Goal: Task Accomplishment & Management: Complete application form

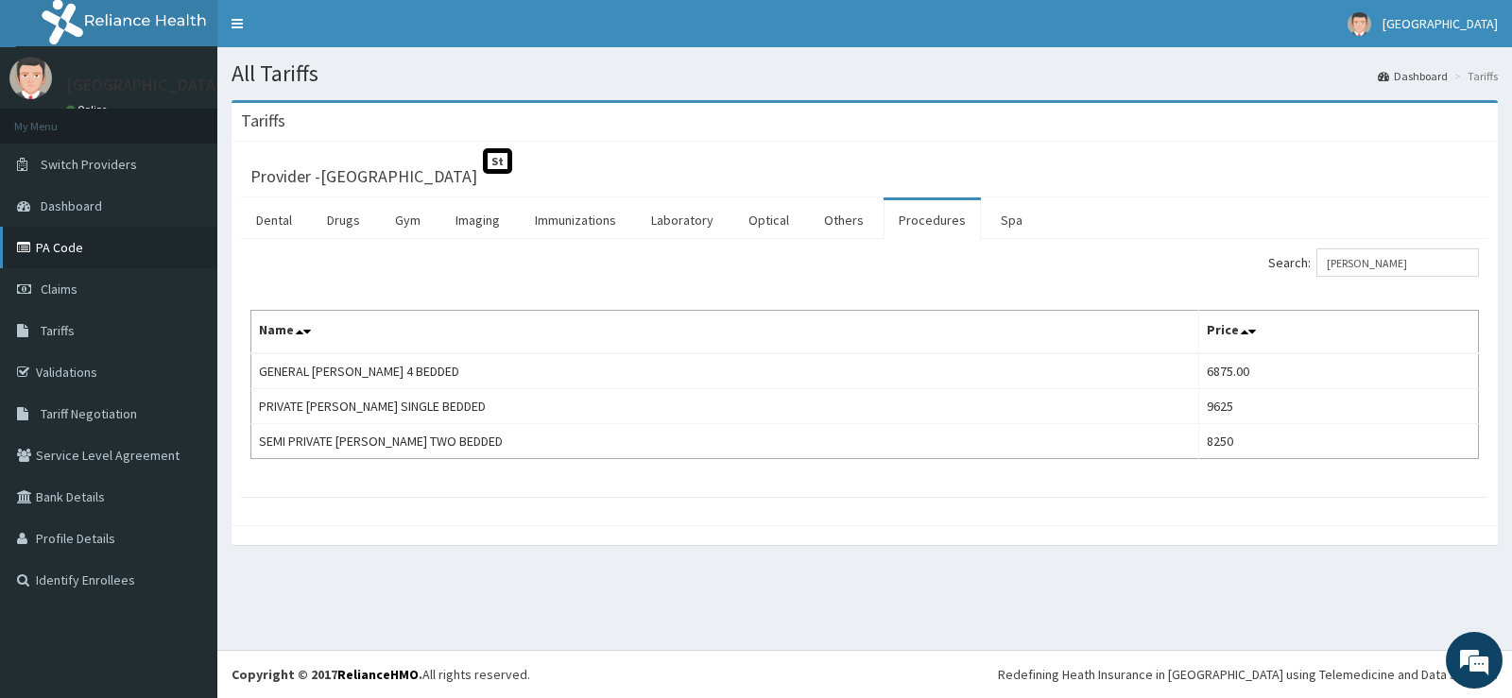
click at [153, 246] on link "PA Code" at bounding box center [108, 248] width 217 height 42
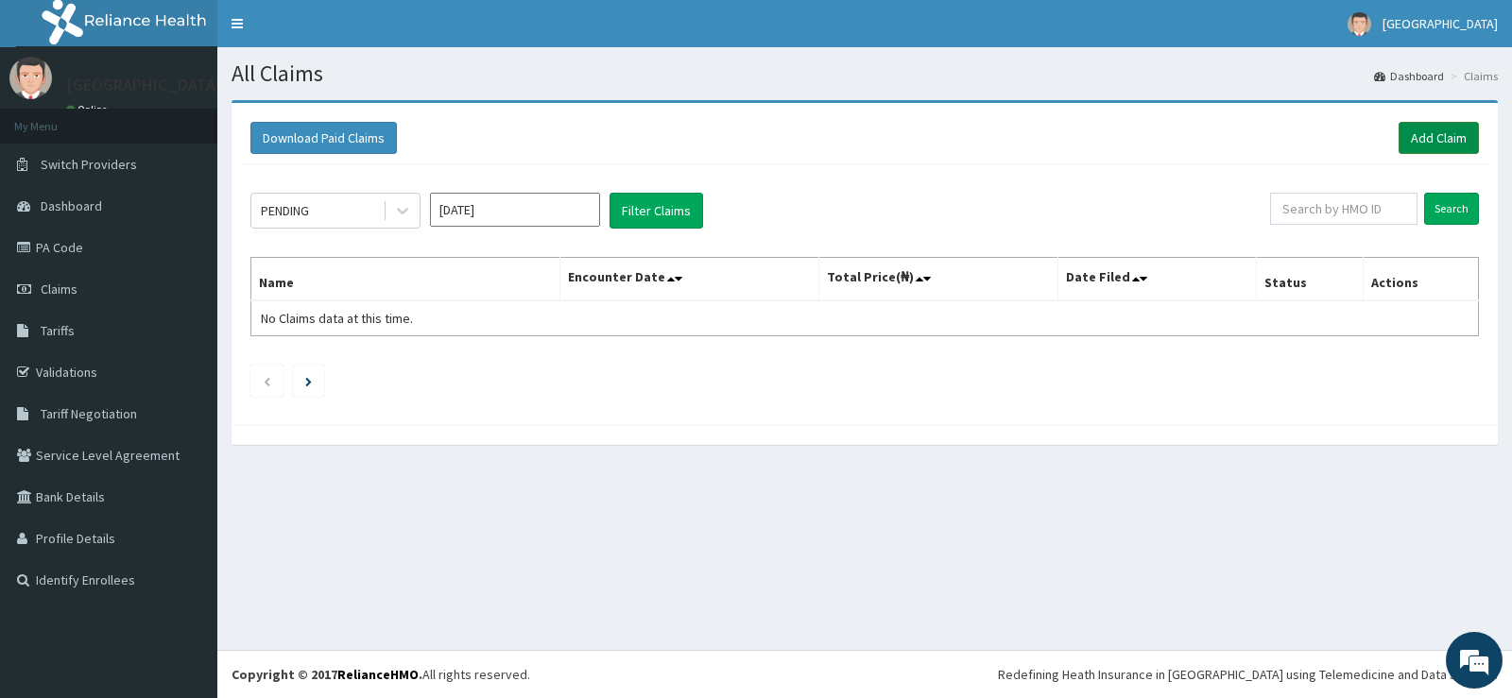
click at [1425, 134] on link "Add Claim" at bounding box center [1439, 138] width 80 height 32
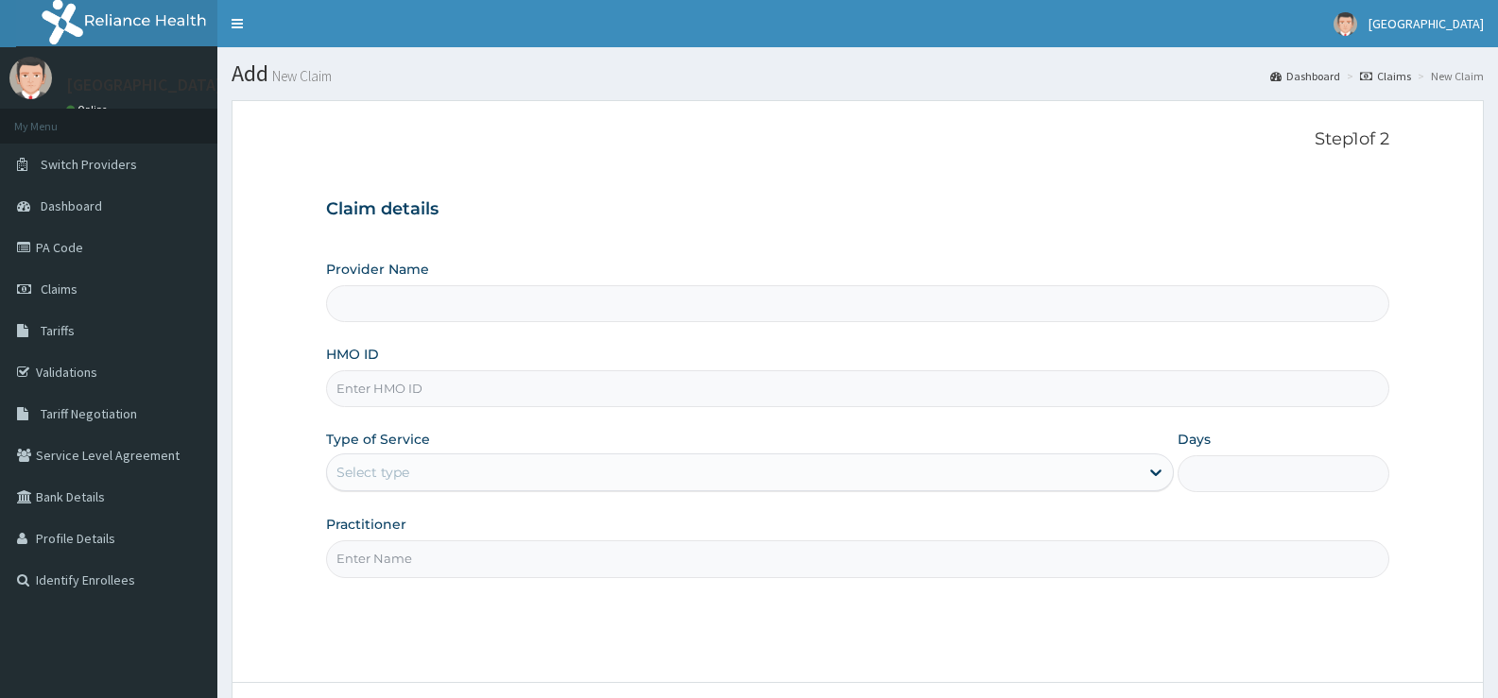
type input "[GEOGRAPHIC_DATA]"
click at [733, 389] on input "HMO ID" at bounding box center [857, 388] width 1063 height 37
type input "SUN/10055/C"
click at [514, 475] on div "Select type" at bounding box center [732, 472] width 811 height 30
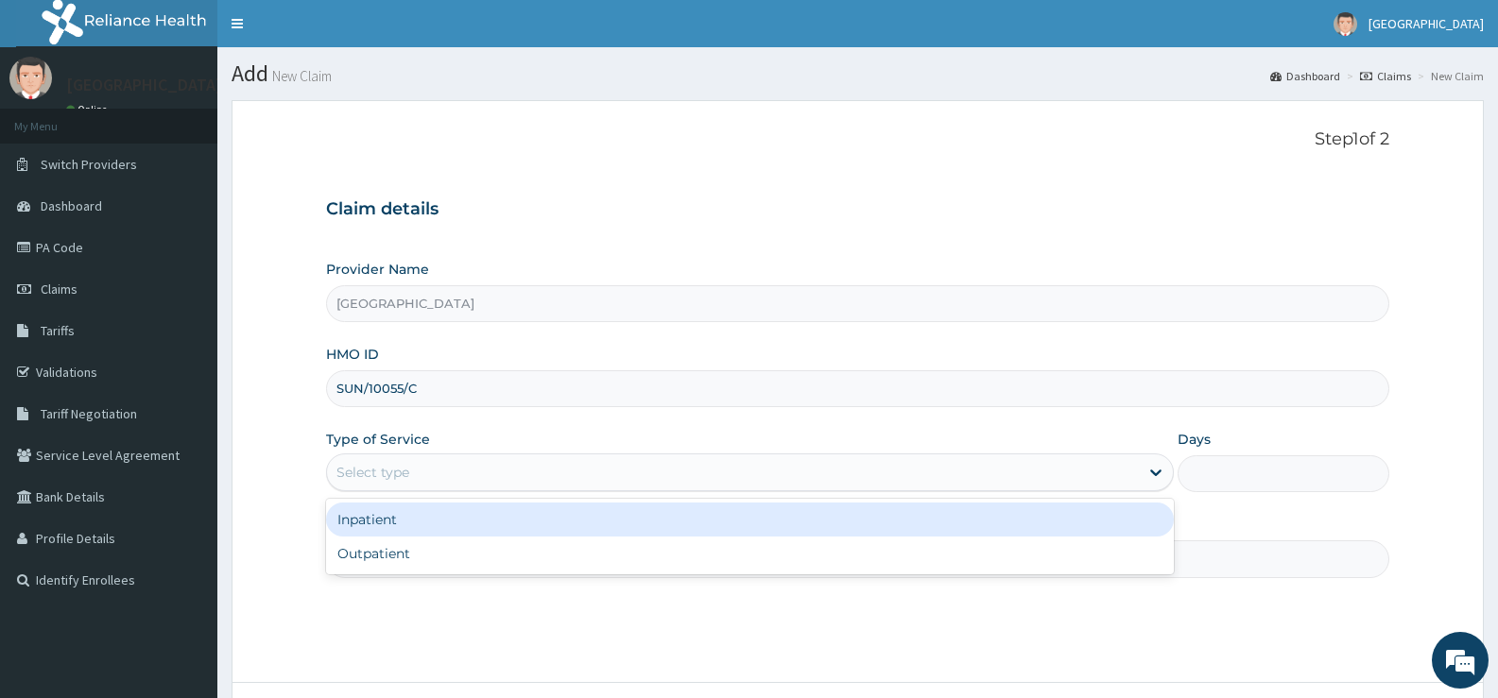
click at [499, 511] on div "Inpatient" at bounding box center [749, 520] width 847 height 34
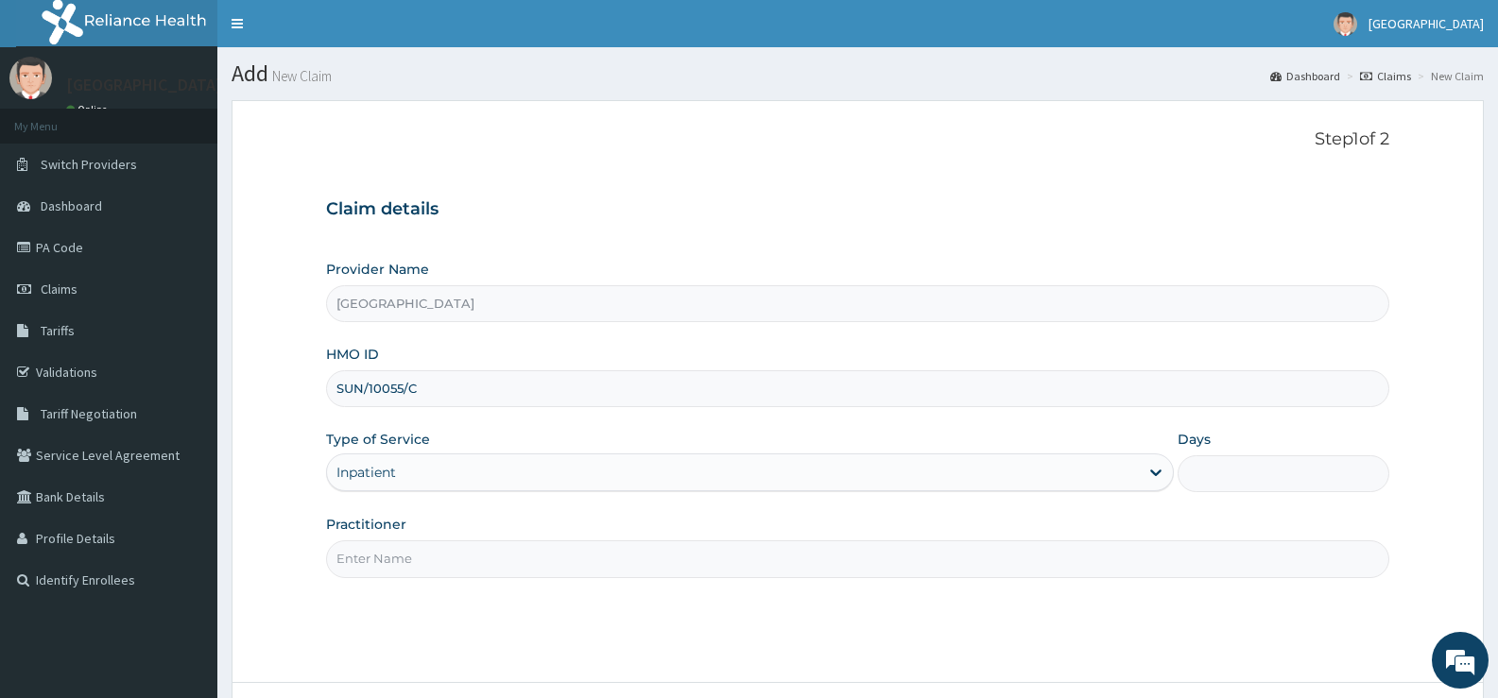
click at [499, 561] on input "Practitioner" at bounding box center [857, 559] width 1063 height 37
type input "DR OBAFEMI"
click at [1228, 473] on input "Days" at bounding box center [1283, 473] width 212 height 37
type input "5"
click at [1295, 607] on div "Step 1 of 2 Claim details Provider Name Sharyor Medical Centre HMO ID SUN/10055…" at bounding box center [857, 391] width 1063 height 524
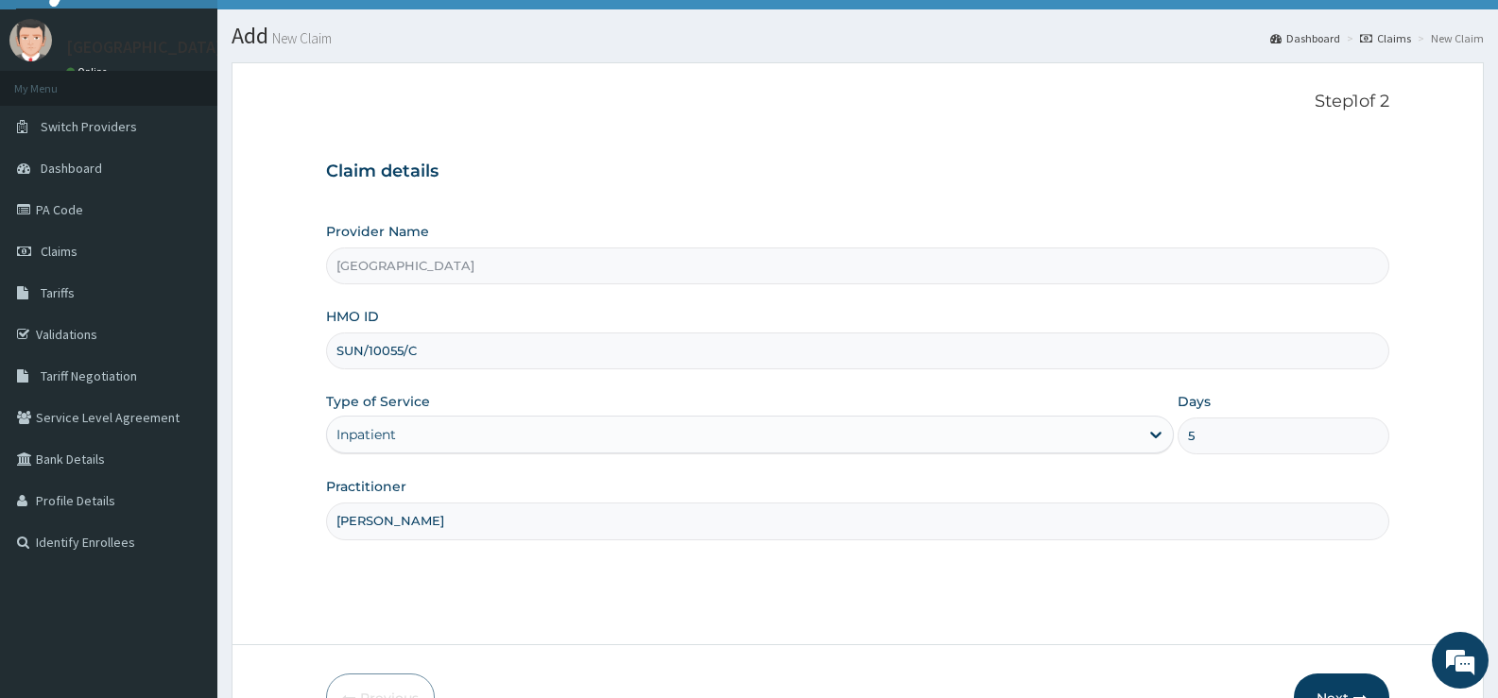
scroll to position [154, 0]
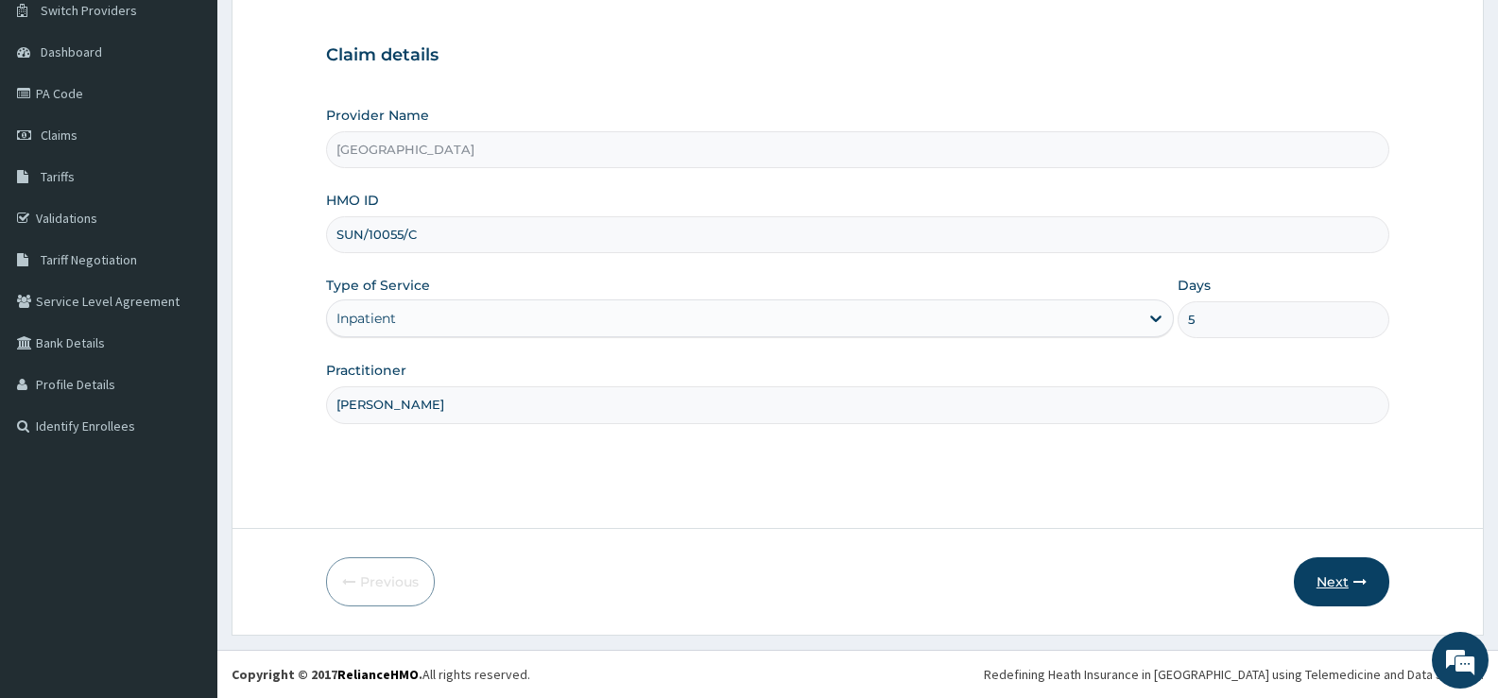
click at [1345, 579] on button "Next" at bounding box center [1341, 582] width 95 height 49
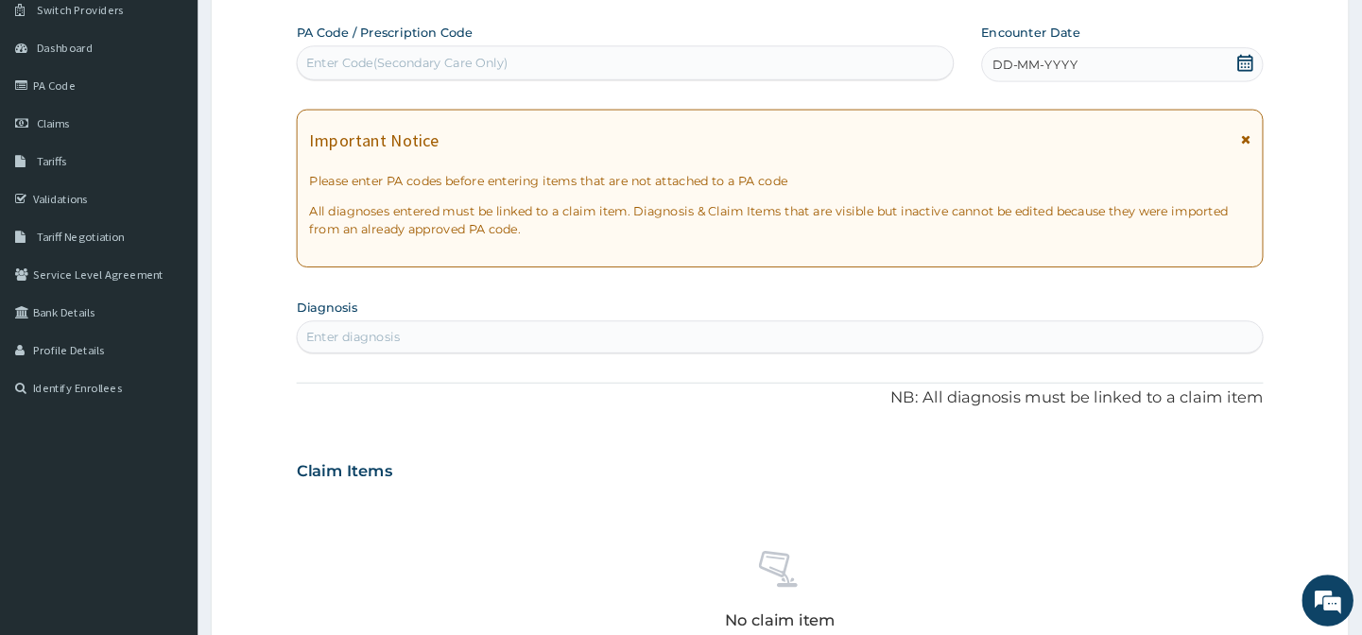
scroll to position [153, 0]
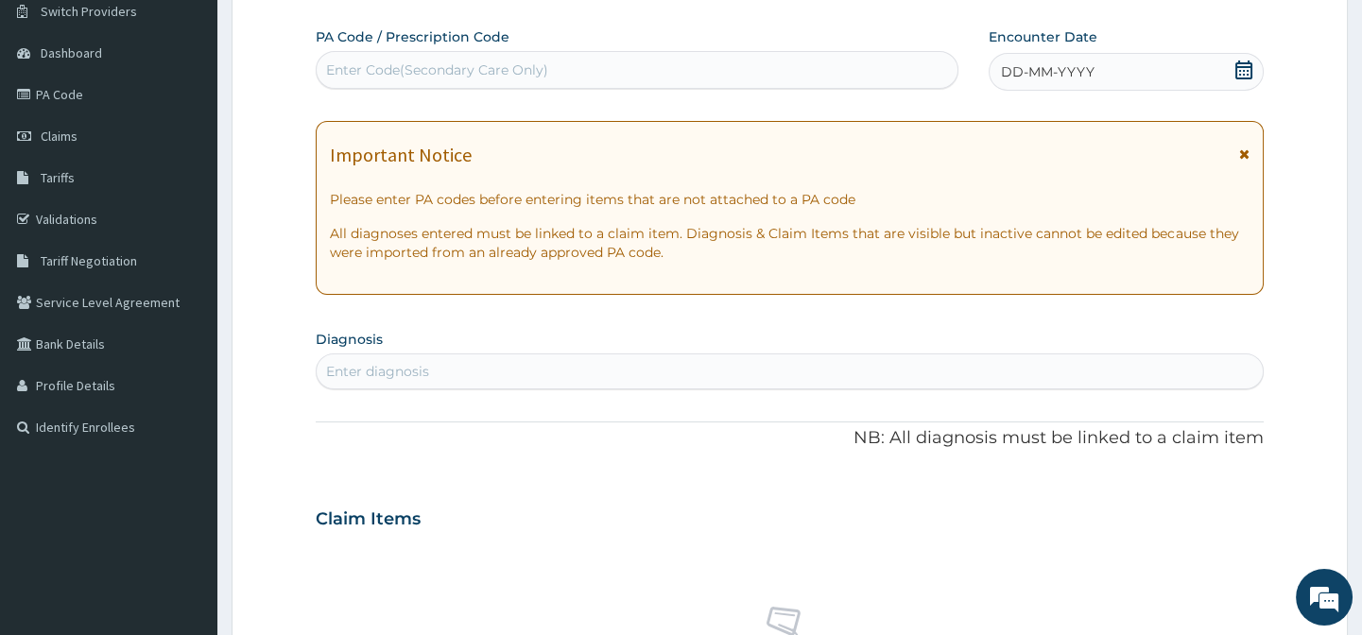
click at [879, 65] on div "Enter Code(Secondary Care Only)" at bounding box center [637, 70] width 640 height 30
paste input "PA/F2F9B3"
type input "PA/F2F9B3"
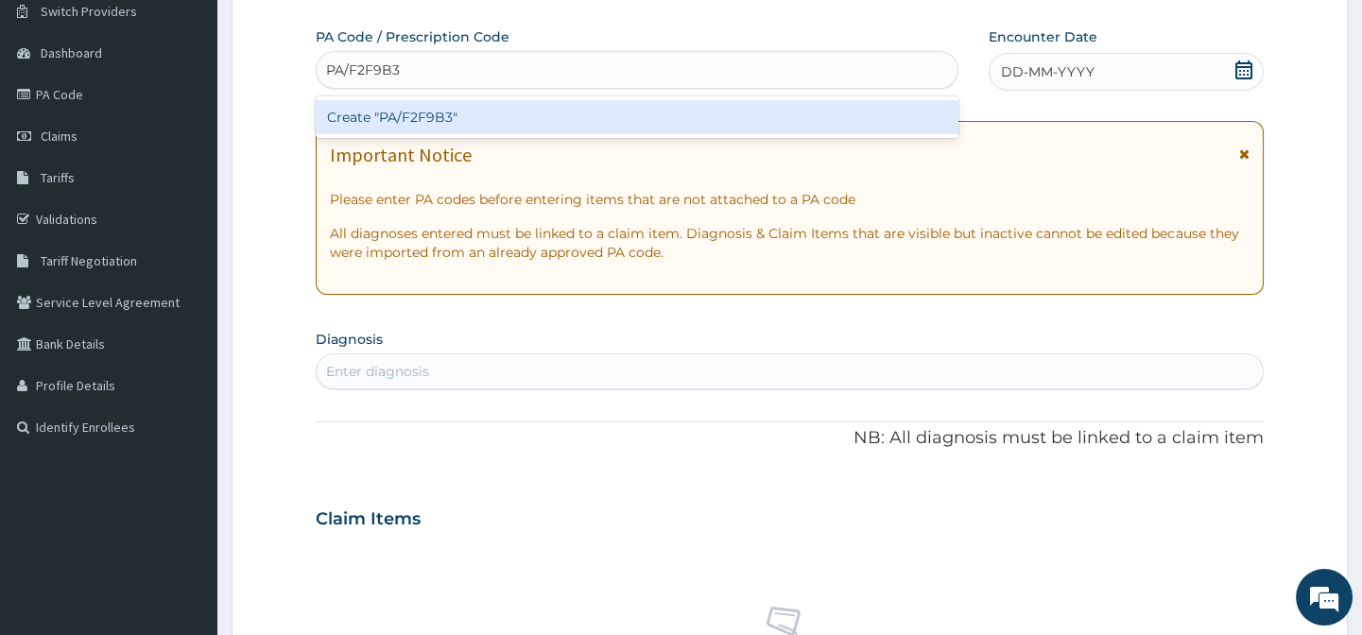
click at [846, 118] on div "Create "PA/F2F9B3"" at bounding box center [637, 117] width 642 height 34
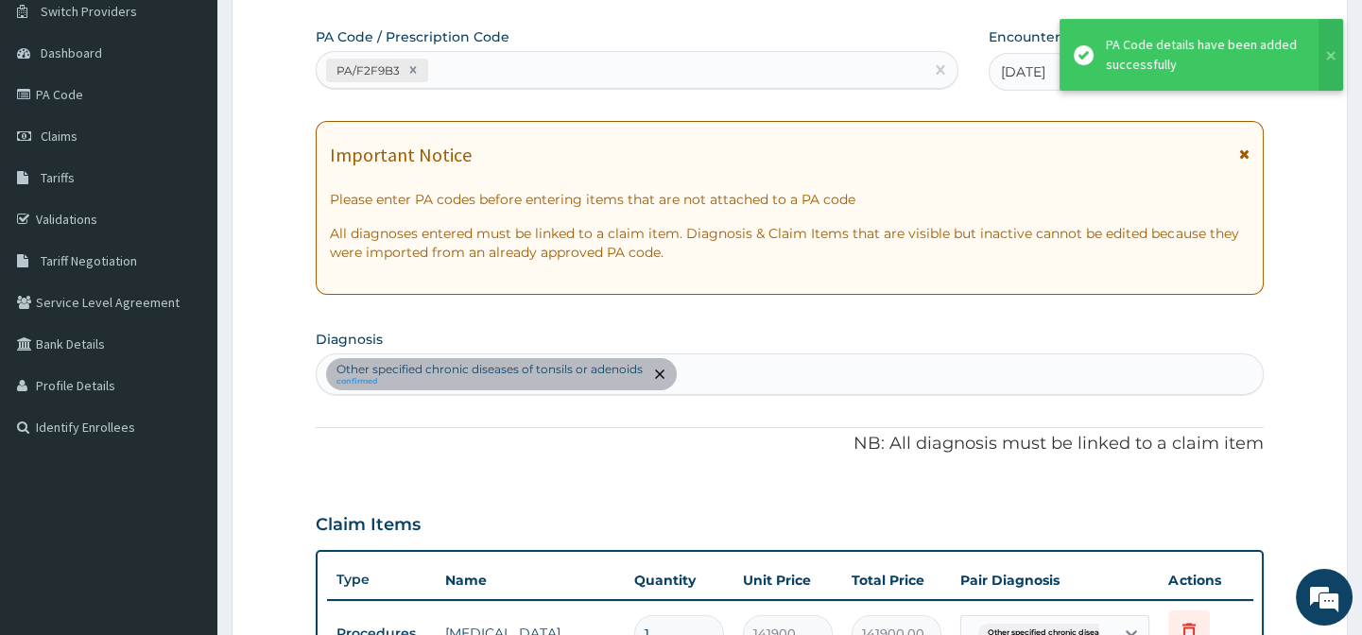
scroll to position [169, 0]
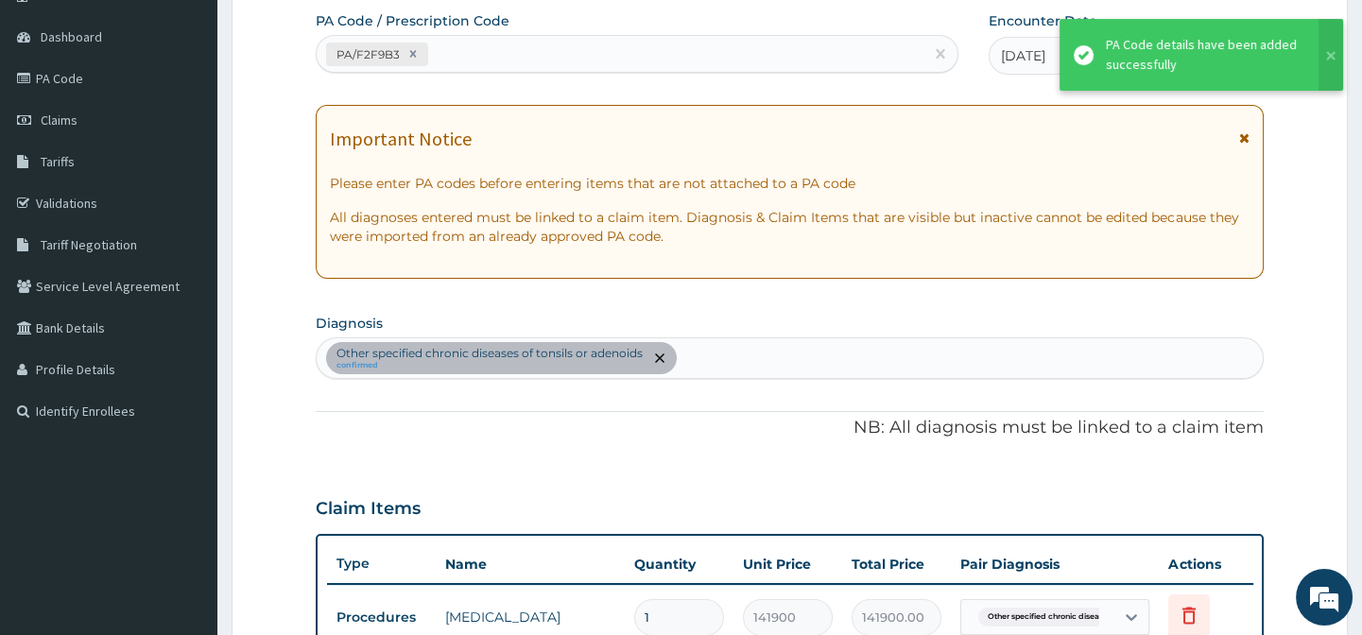
type input "0"
type input "0.00"
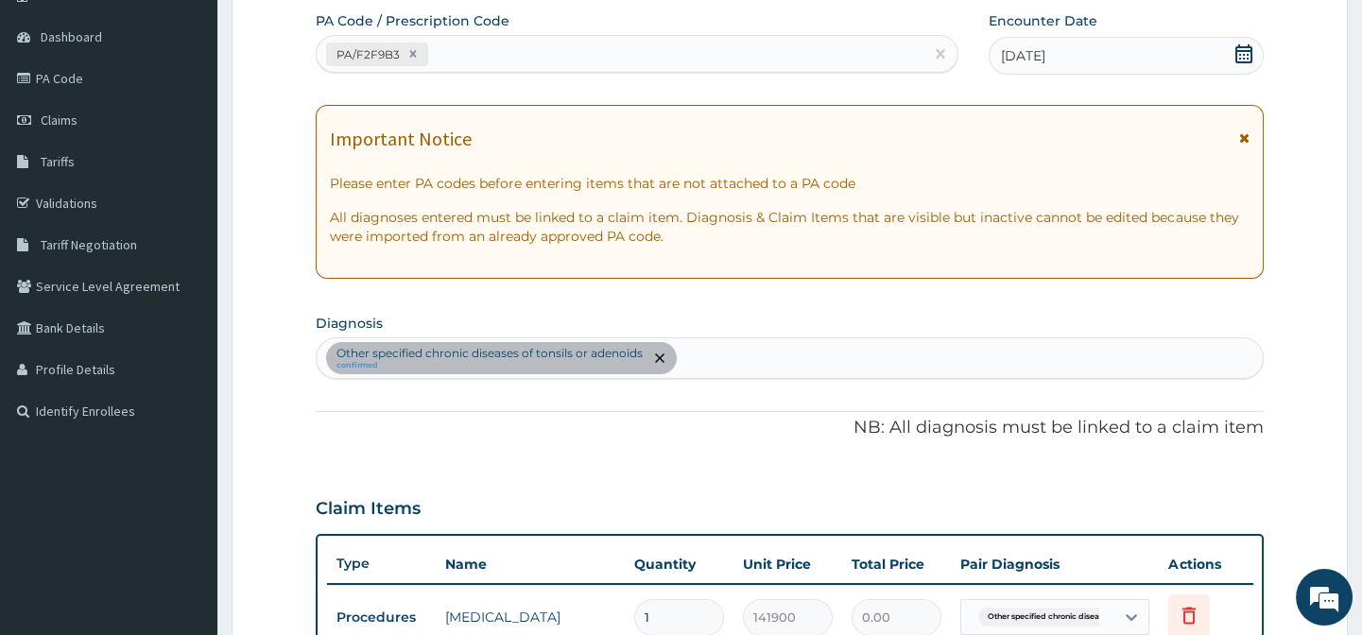
type input "0"
type input "0.00"
type input "1"
type input "141900.00"
click at [859, 300] on div "PA Code / Prescription Code PA/F2F9B3 Encounter Date 13-10-2025 Important Notic…" at bounding box center [789, 458] width 947 height 894
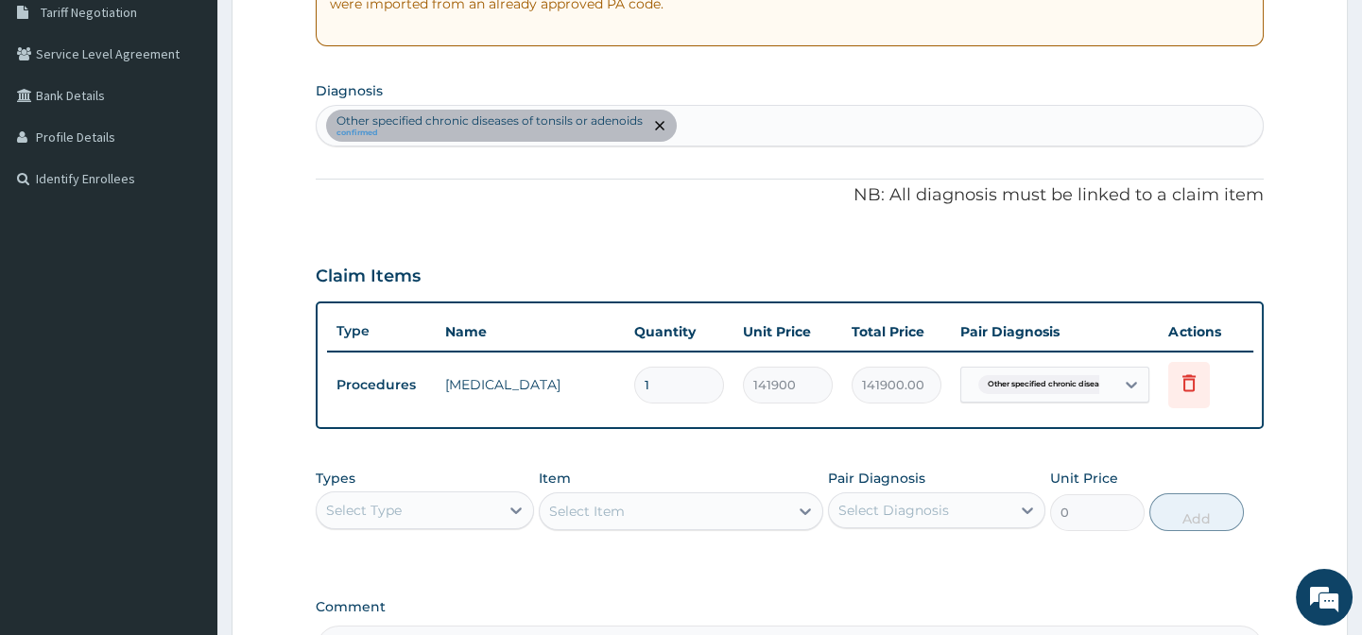
scroll to position [581, 0]
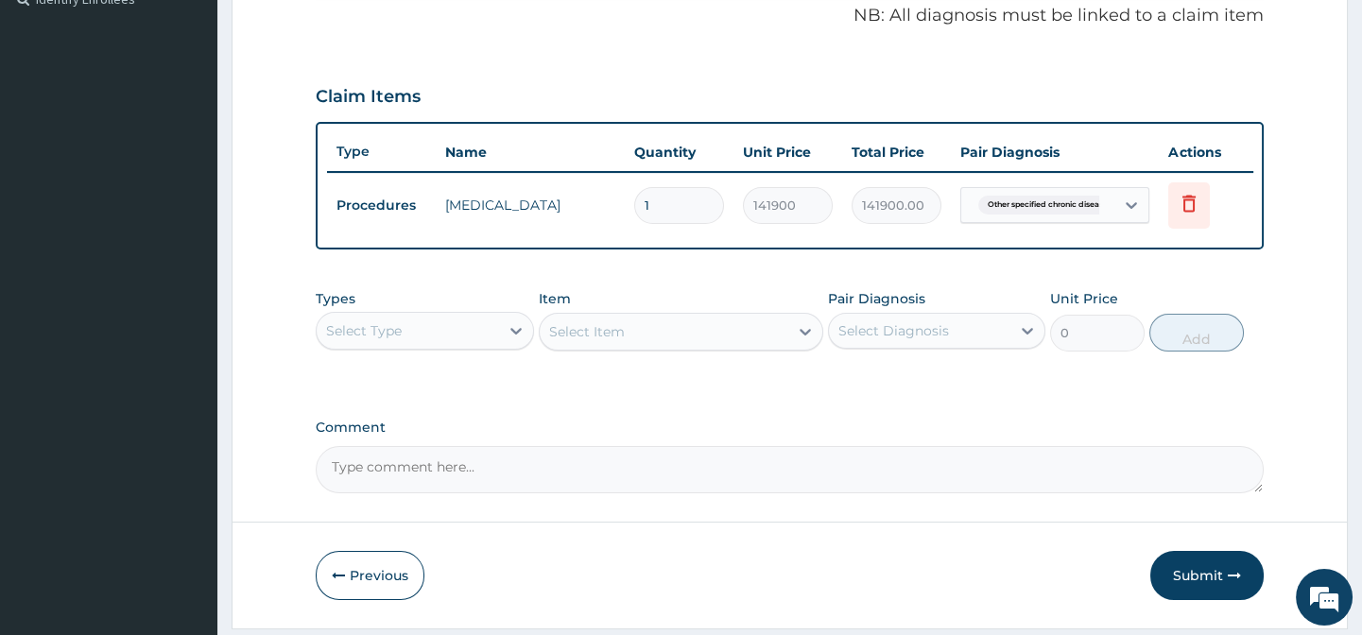
click at [276, 111] on form "Step 2 of 2 PA Code / Prescription Code PA/F2F9B3 Encounter Date 13-10-2025 Imp…" at bounding box center [790, 73] width 1116 height 1109
click at [1091, 69] on div "Claim Items" at bounding box center [789, 92] width 947 height 49
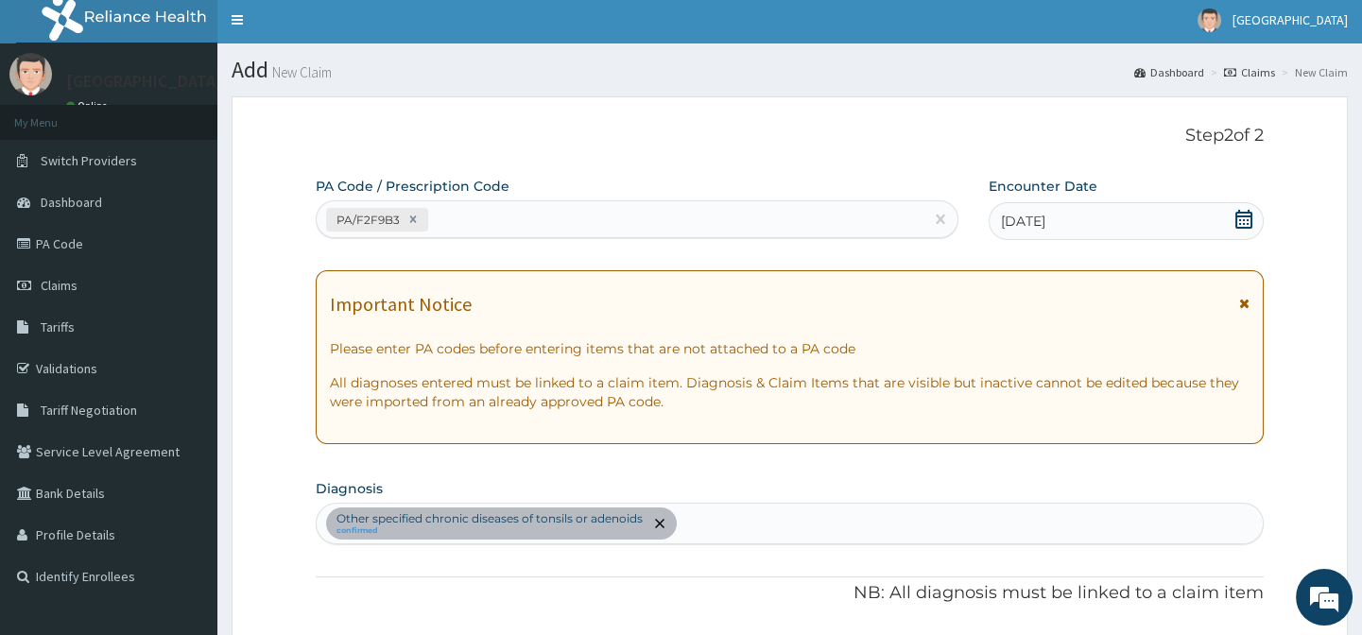
scroll to position [0, 0]
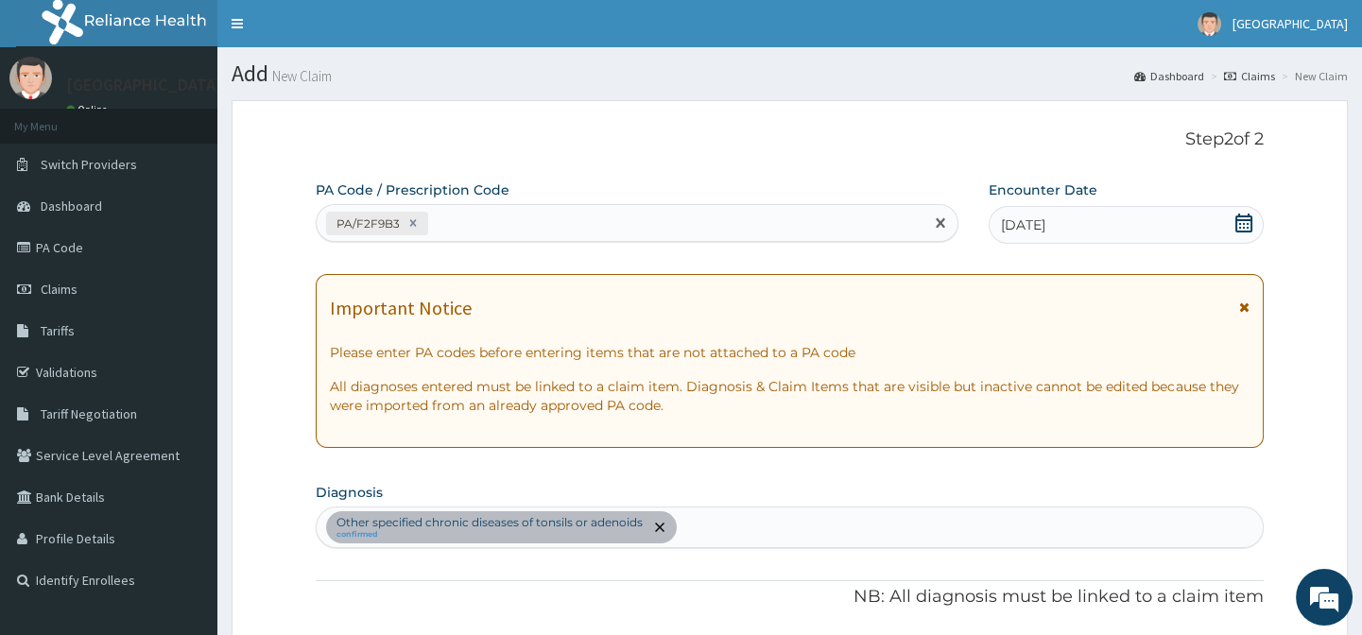
click at [799, 222] on div "PA/F2F9B3" at bounding box center [620, 223] width 606 height 31
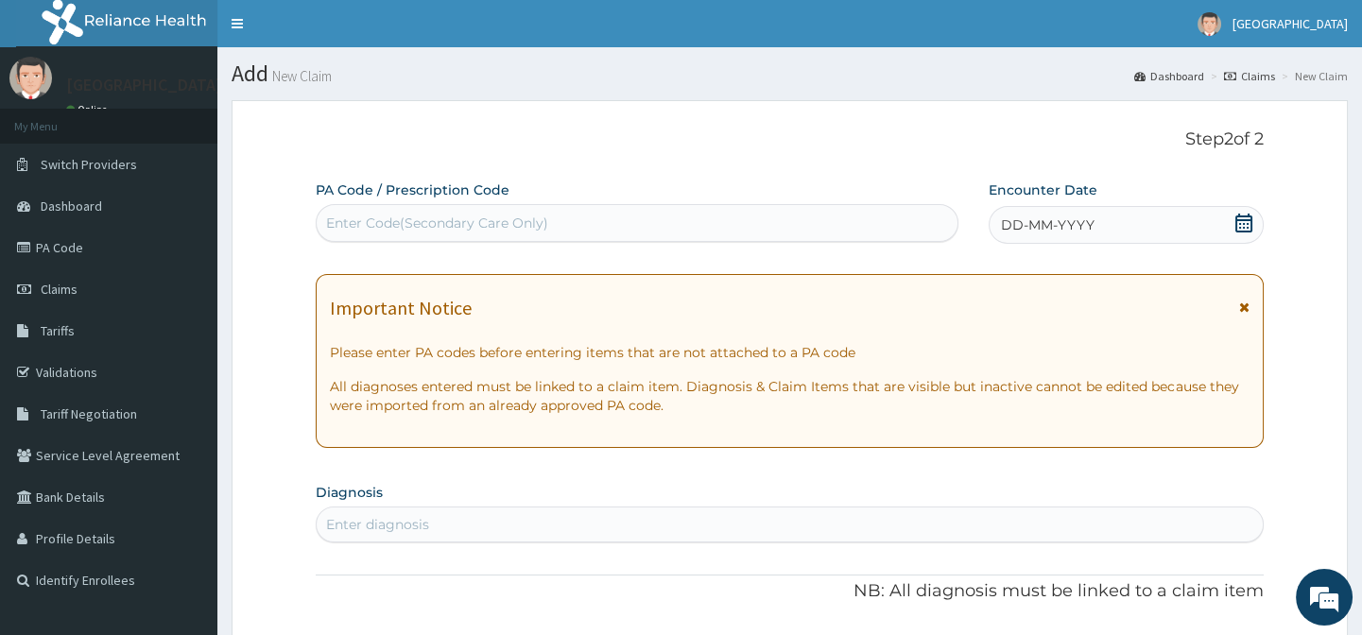
click at [595, 223] on div "Enter Code(Secondary Care Only)" at bounding box center [637, 223] width 640 height 30
click at [595, 224] on div "Enter Code(Secondary Care Only)" at bounding box center [637, 223] width 640 height 30
paste input "PA/0035AA"
type input "PA/0035AA"
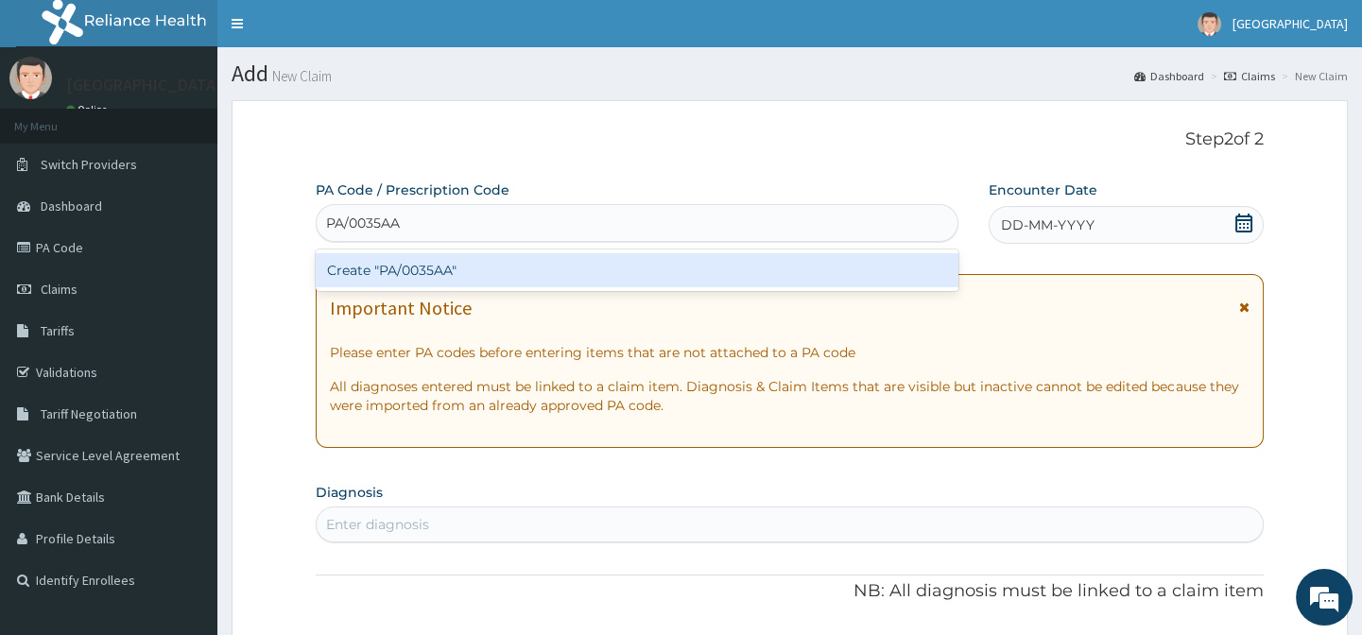
click at [595, 266] on div "Create "PA/0035AA"" at bounding box center [637, 270] width 642 height 34
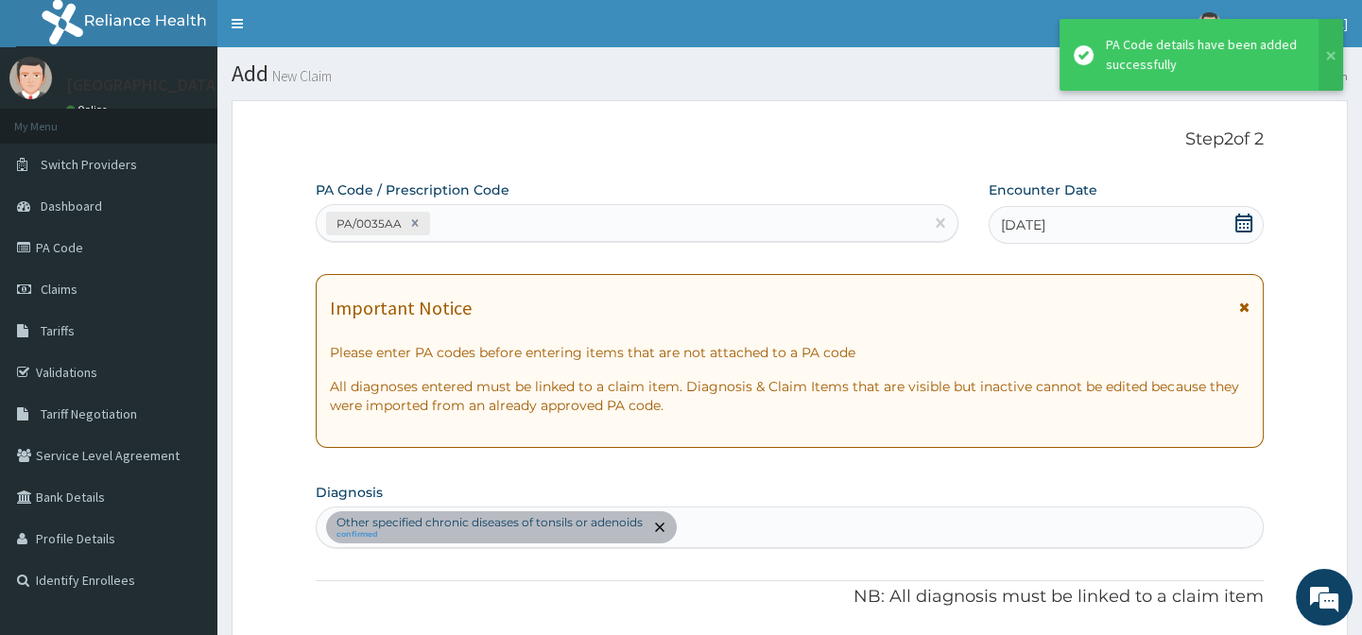
scroll to position [1397, 0]
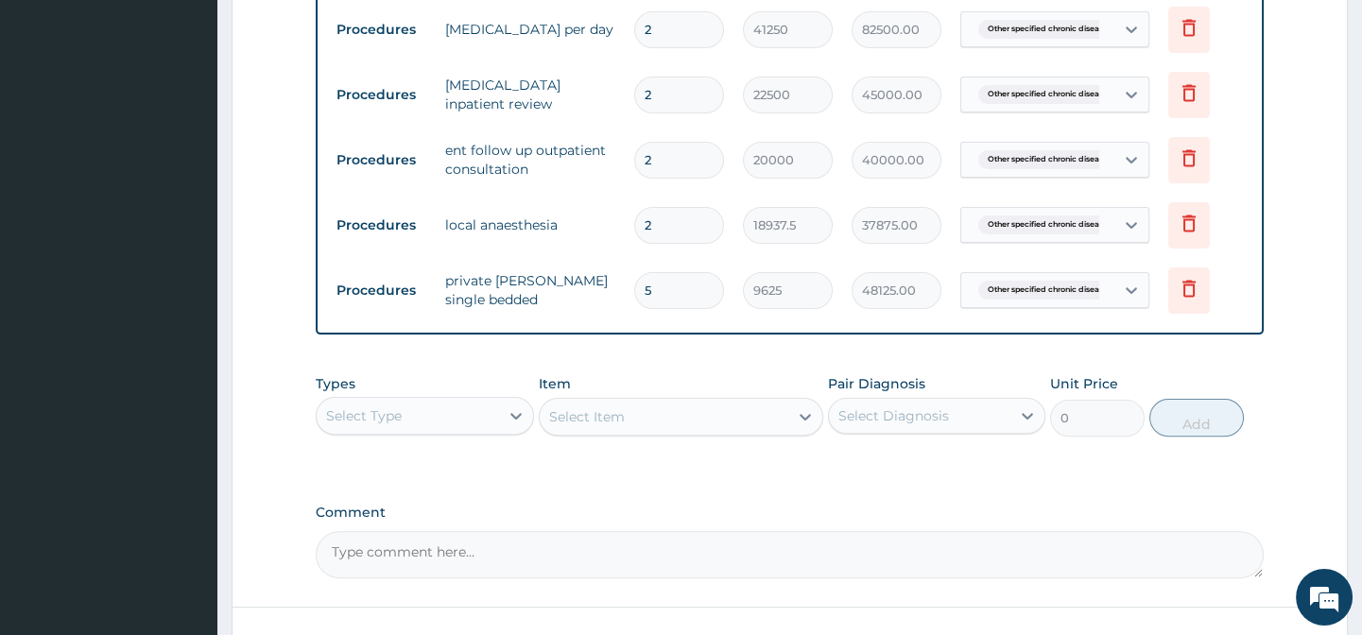
scroll to position [1578, 0]
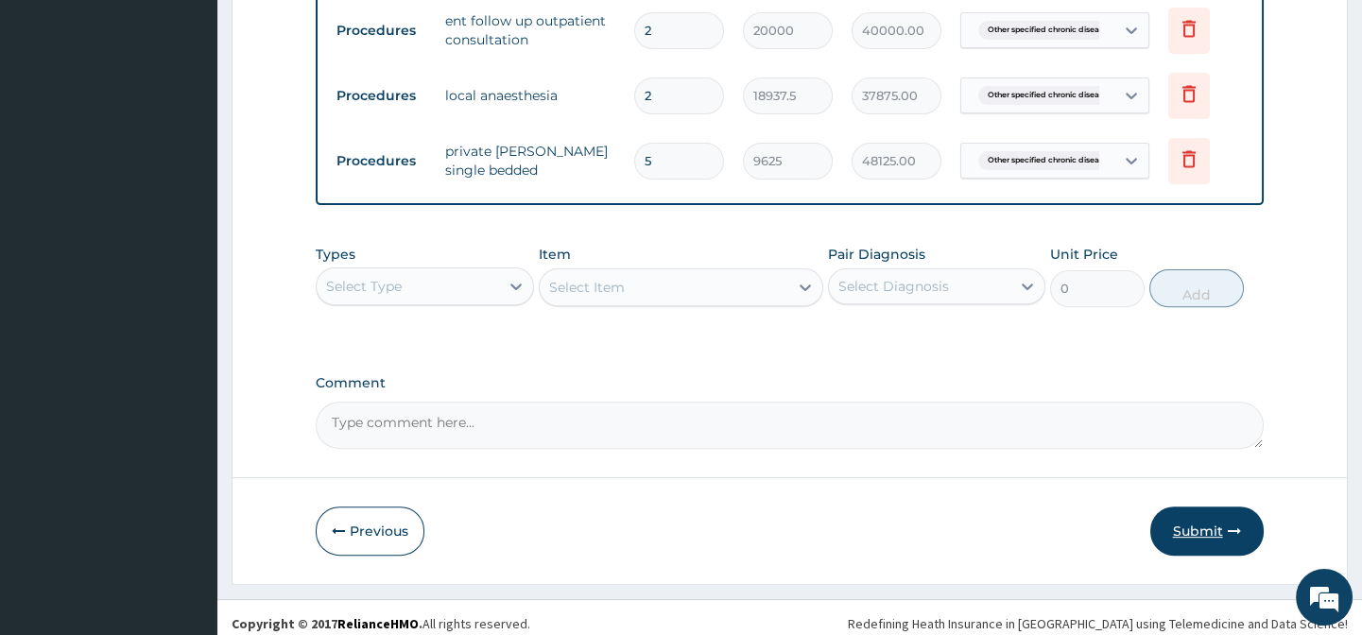
click at [1187, 522] on button "Submit" at bounding box center [1206, 530] width 113 height 49
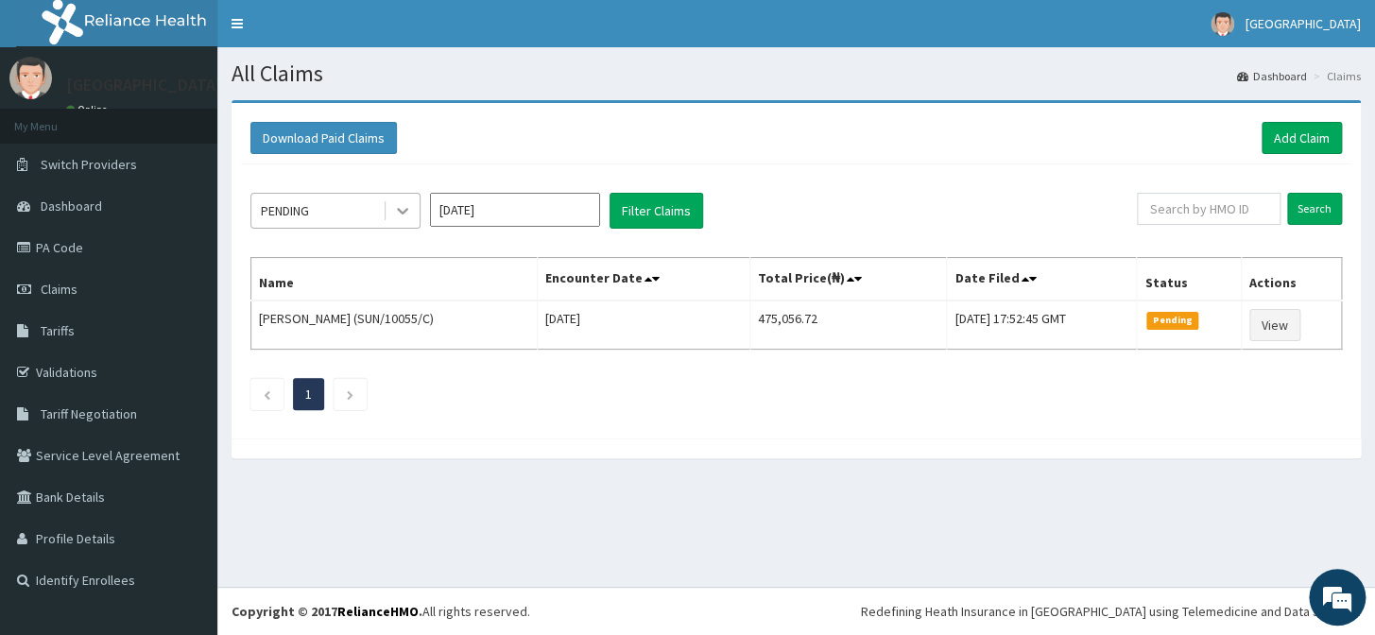
click at [409, 208] on icon at bounding box center [402, 210] width 19 height 19
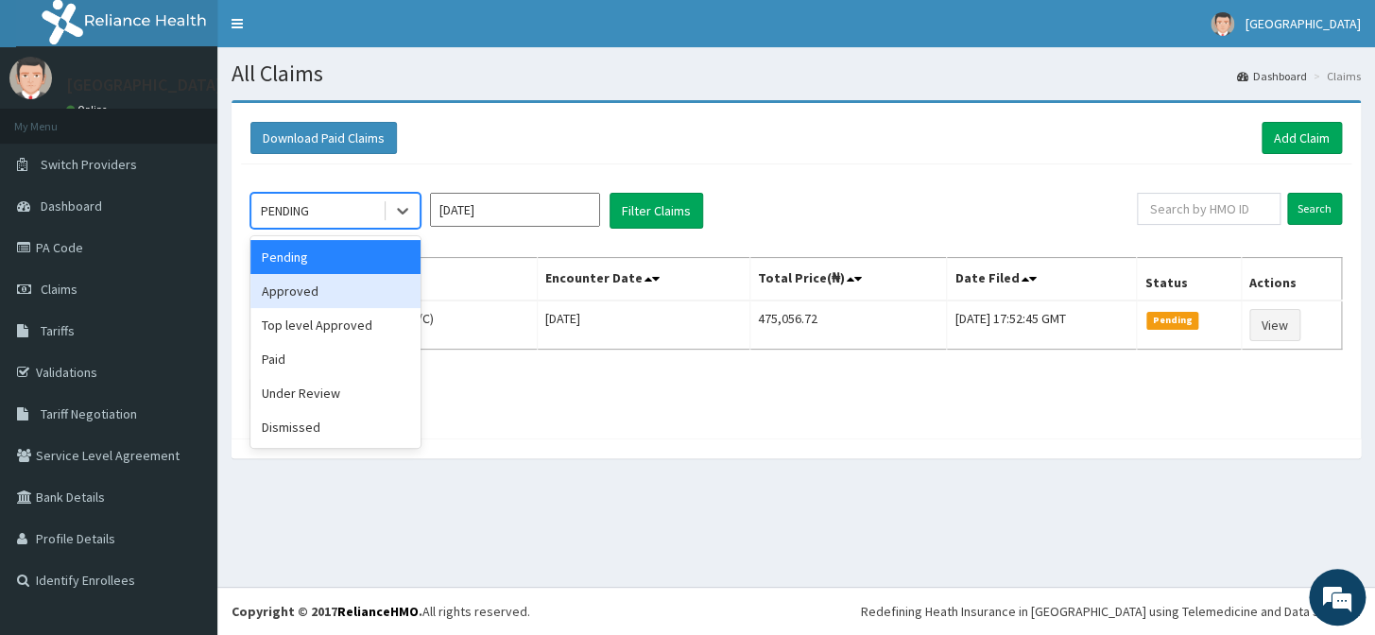
click at [352, 291] on div "Approved" at bounding box center [335, 291] width 170 height 34
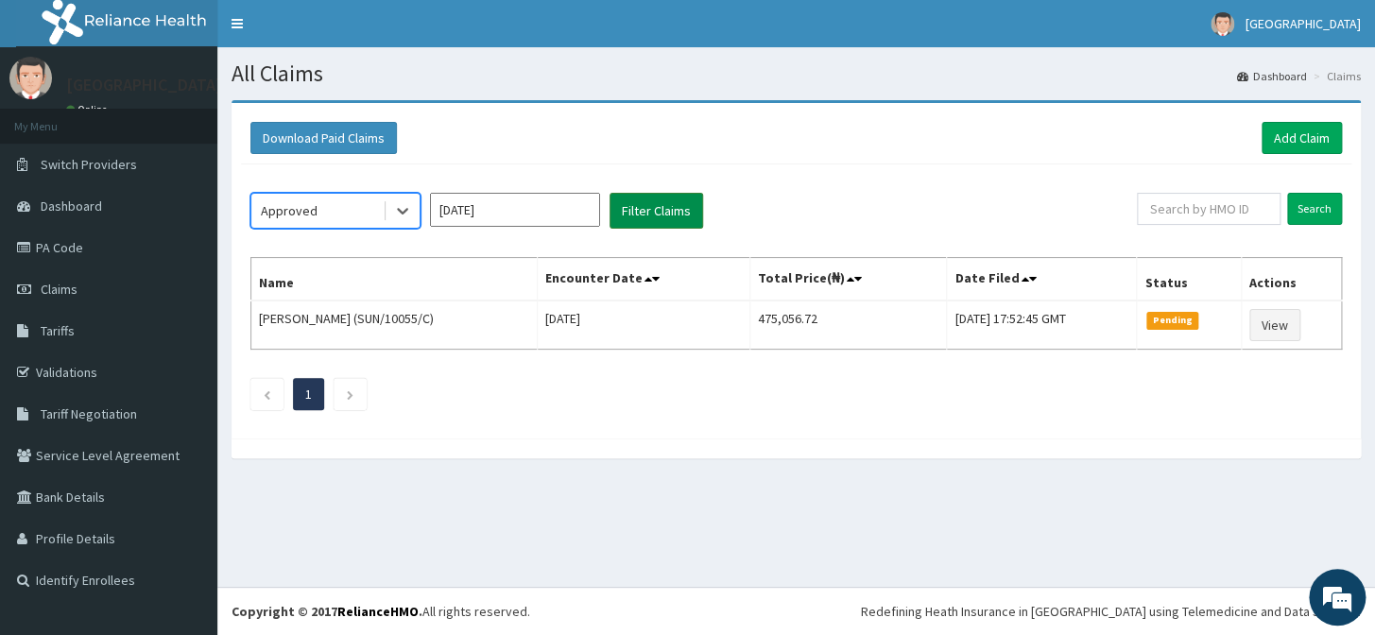
click at [670, 209] on button "Filter Claims" at bounding box center [656, 211] width 94 height 36
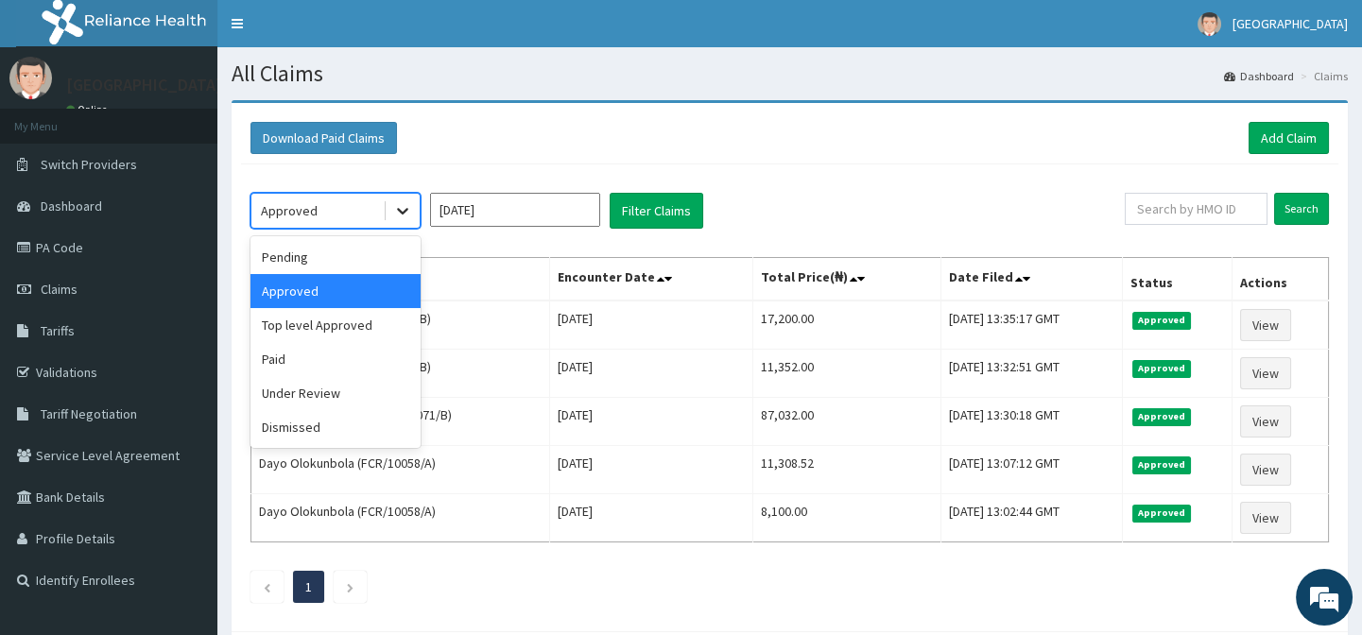
click at [399, 211] on icon at bounding box center [402, 212] width 11 height 7
click at [389, 246] on div "Pending" at bounding box center [335, 257] width 170 height 34
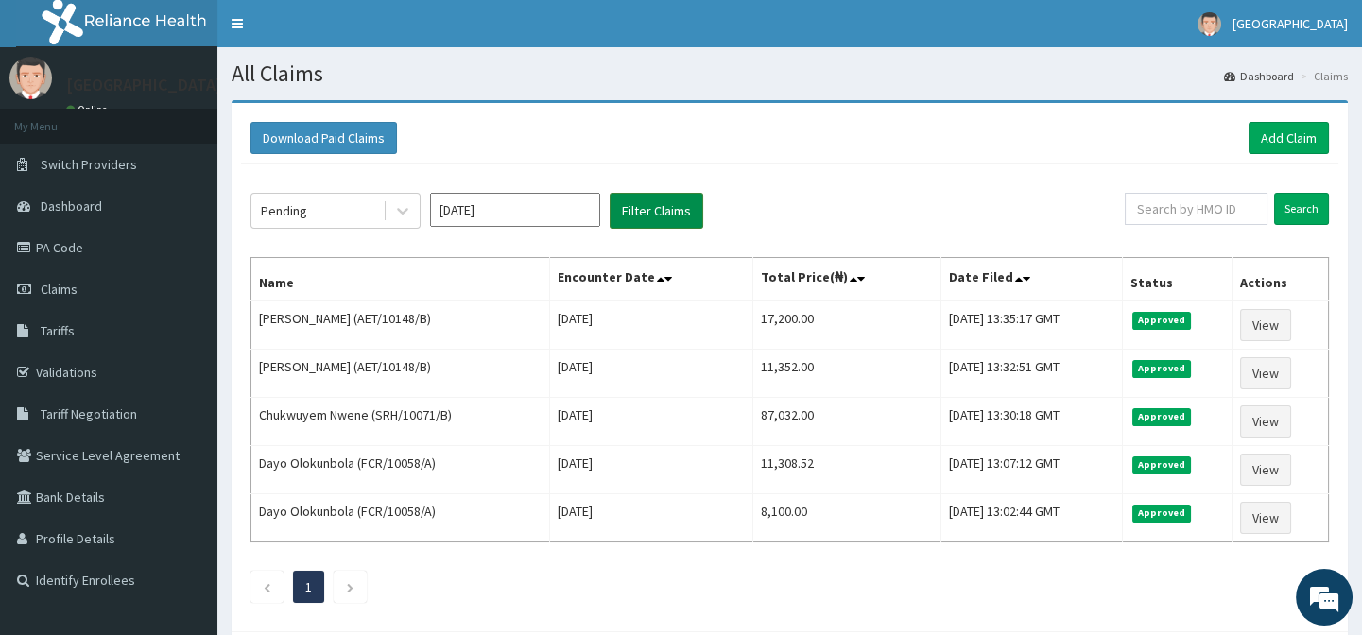
click at [638, 215] on button "Filter Claims" at bounding box center [656, 211] width 94 height 36
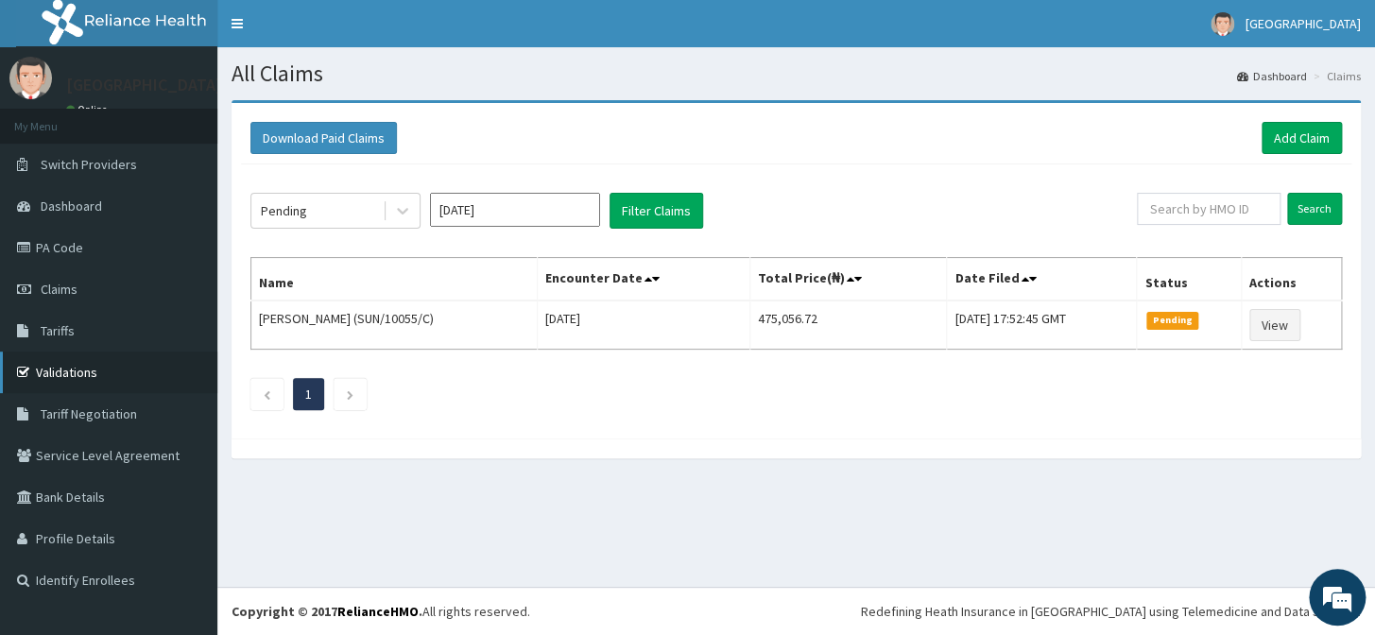
click at [32, 366] on icon at bounding box center [26, 372] width 19 height 13
